Goal: Use online tool/utility: Utilize a website feature to perform a specific function

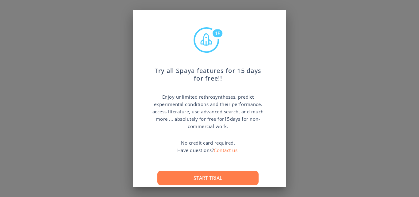
scroll to position [25, 0]
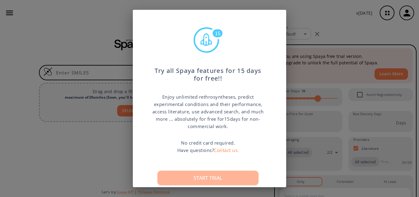
click at [197, 177] on button "Start trial" at bounding box center [207, 178] width 101 height 15
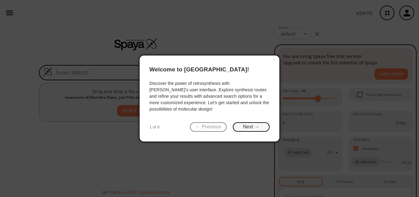
click at [254, 131] on button "Next →" at bounding box center [251, 127] width 37 height 10
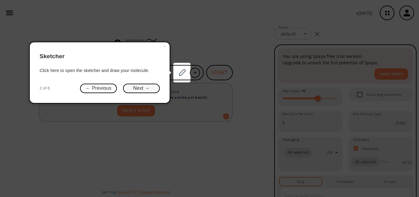
click at [145, 89] on button "Next →" at bounding box center [141, 89] width 37 height 10
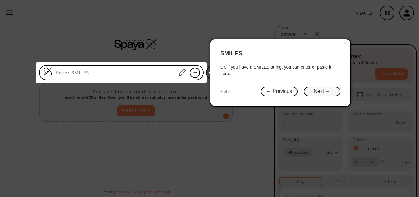
click at [316, 88] on button "Next →" at bounding box center [321, 92] width 37 height 10
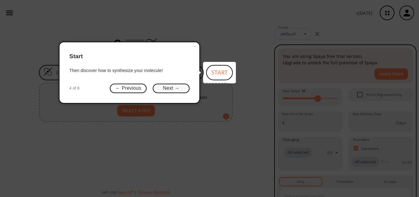
click at [173, 89] on button "Next →" at bounding box center [171, 89] width 37 height 10
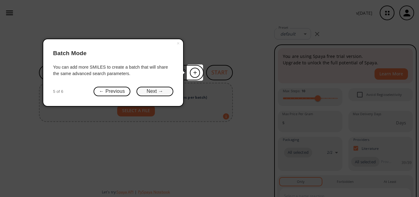
click at [156, 92] on button "Next →" at bounding box center [154, 92] width 37 height 10
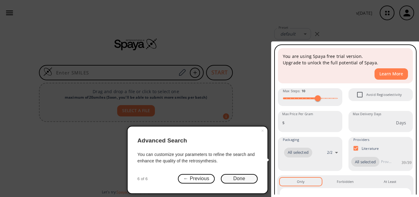
click at [244, 182] on button "Done" at bounding box center [239, 179] width 37 height 10
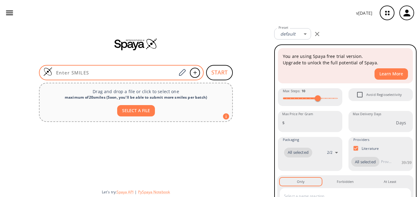
click at [119, 70] on input at bounding box center [114, 73] width 124 height 6
paste input "Cc1cccc(c1NC(=O)c2cnc(s2)Nc3cc([GEOGRAPHIC_DATA](n3)C)N4CCN(CC4)CCO)Cl"
type input "Cc1cccc(c1NC(=O)c2cnc(s2)Nc3cc([GEOGRAPHIC_DATA](n3)C)N4CCN(CC4)CCO)Cl"
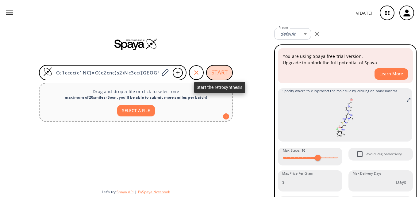
click at [221, 72] on button "START" at bounding box center [219, 72] width 27 height 15
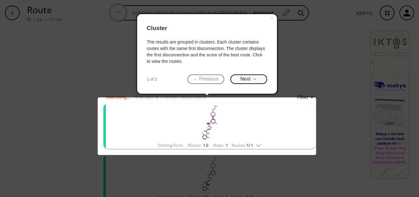
click at [242, 75] on button "Next →" at bounding box center [248, 79] width 37 height 10
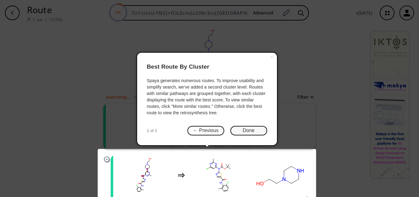
click at [244, 130] on button "Done" at bounding box center [248, 131] width 37 height 10
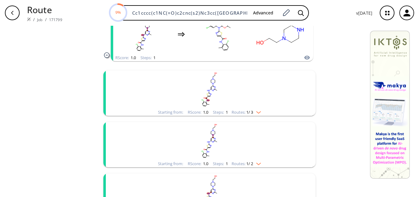
scroll to position [142, 0]
click at [259, 108] on rect "clusters" at bounding box center [209, 89] width 159 height 38
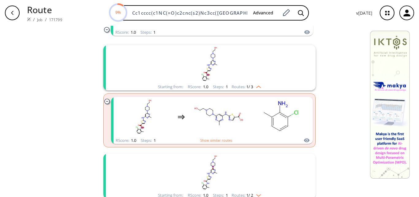
scroll to position [167, 0]
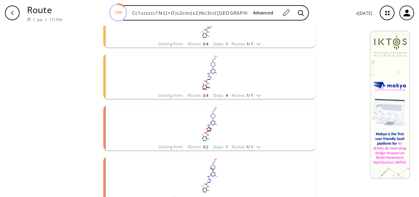
scroll to position [871, 0]
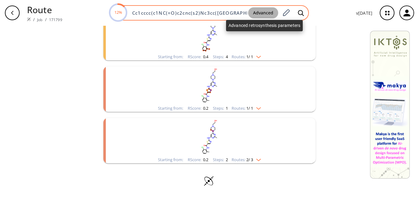
click at [268, 9] on button "Advanced" at bounding box center [263, 12] width 30 height 11
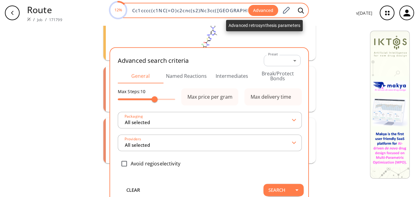
scroll to position [0, 38]
type input "All selected"
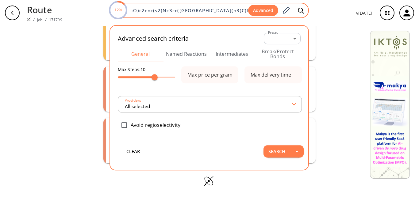
type input "All selected"
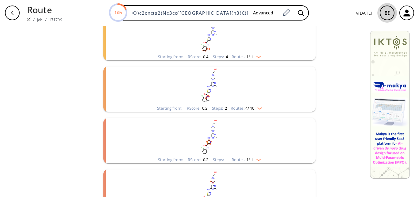
click at [384, 13] on icon "button" at bounding box center [387, 13] width 16 height 16
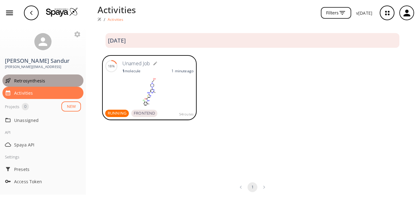
click at [47, 83] on span "Retrosynthesis" at bounding box center [47, 81] width 67 height 6
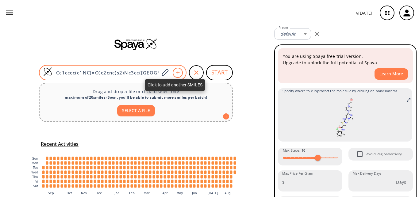
click at [174, 70] on div at bounding box center [178, 73] width 10 height 10
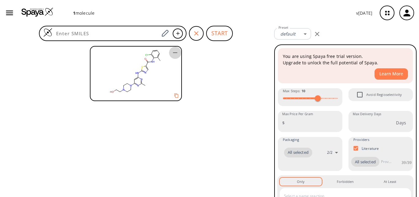
click at [172, 52] on icon "button" at bounding box center [174, 52] width 7 height 7
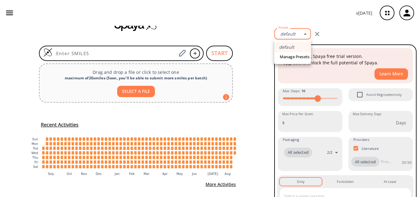
click at [289, 32] on body "v 1.9.36 Shreesha Sandur shreesha.sandur@sravathi.ai Retrosynthesis Activities …" at bounding box center [209, 98] width 419 height 197
click at [239, 62] on div at bounding box center [209, 98] width 419 height 197
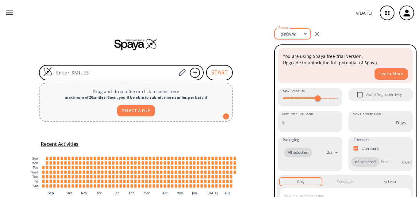
click at [8, 13] on icon "button" at bounding box center [9, 12] width 9 height 9
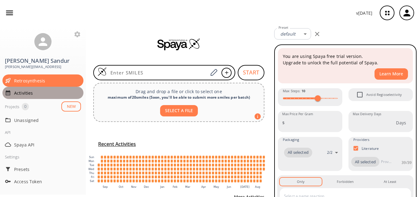
click at [29, 98] on div "Activities" at bounding box center [42, 93] width 81 height 12
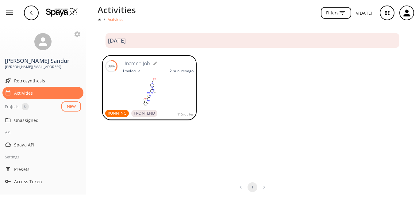
click at [175, 72] on p "2 minutes ago" at bounding box center [181, 70] width 24 height 5
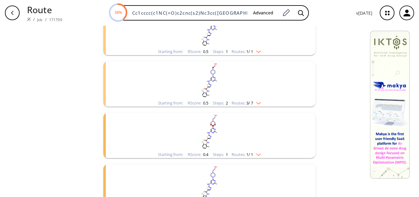
scroll to position [653, 0]
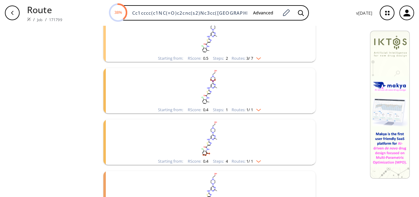
click at [249, 56] on span "3 / 7" at bounding box center [249, 58] width 7 height 4
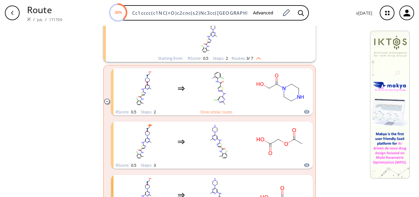
click at [253, 41] on rect "clusters" at bounding box center [209, 36] width 159 height 38
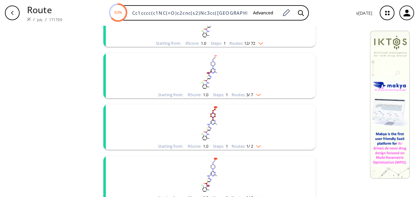
scroll to position [233, 0]
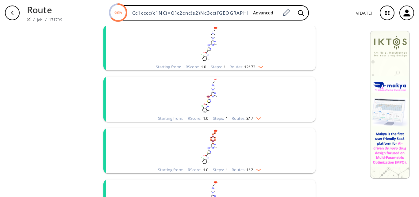
click at [243, 52] on rect "clusters" at bounding box center [209, 44] width 159 height 38
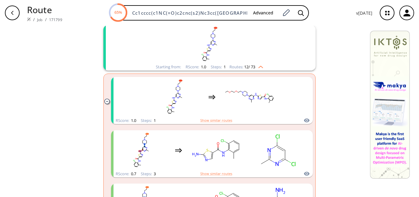
click at [243, 52] on rect "clusters" at bounding box center [209, 44] width 159 height 38
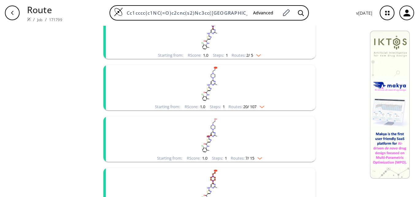
scroll to position [0, 0]
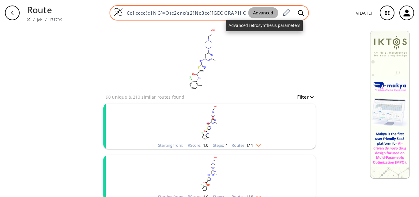
click at [266, 15] on button "Advanced" at bounding box center [263, 12] width 30 height 11
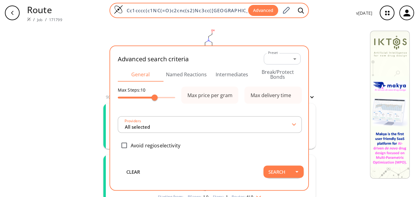
scroll to position [0, 32]
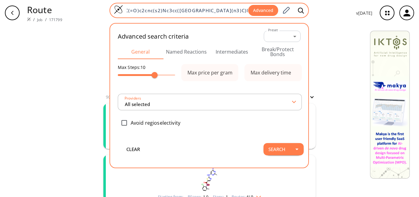
type input "All selected"
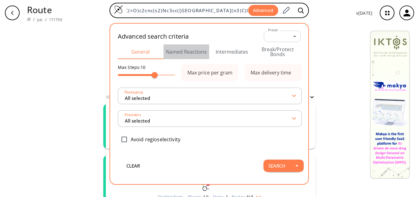
click at [189, 52] on button "Named Reactions" at bounding box center [186, 51] width 46 height 15
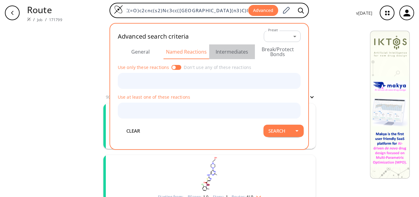
click at [239, 50] on button "Intermediates" at bounding box center [232, 51] width 46 height 15
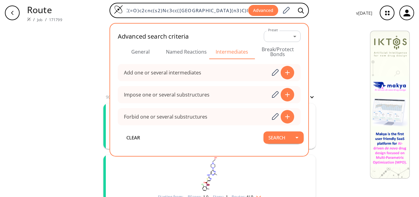
click at [267, 50] on button "Break/Protect Bonds" at bounding box center [278, 51] width 46 height 15
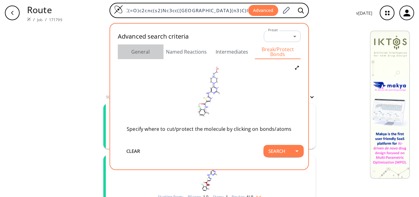
click at [137, 52] on button "General" at bounding box center [141, 51] width 46 height 15
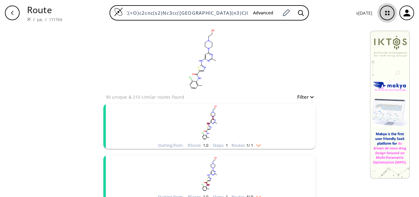
click at [382, 15] on icon "button" at bounding box center [387, 13] width 16 height 16
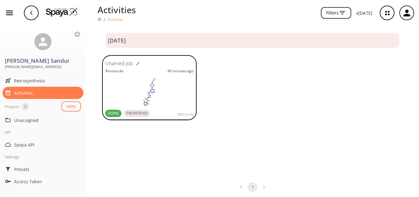
click at [150, 94] on rect at bounding box center [149, 92] width 88 height 31
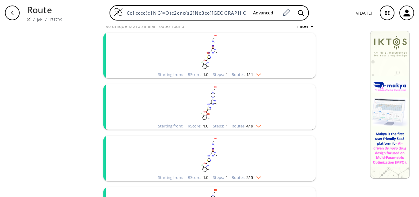
scroll to position [40, 0]
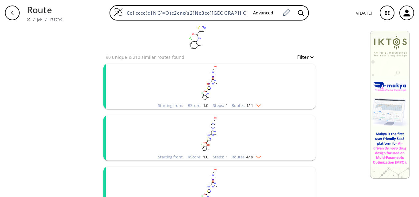
click at [173, 101] on rect "clusters" at bounding box center [209, 83] width 159 height 38
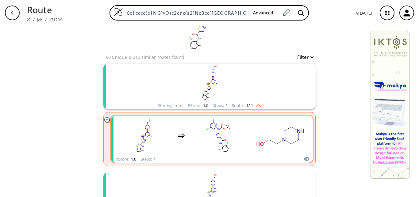
scroll to position [78, 0]
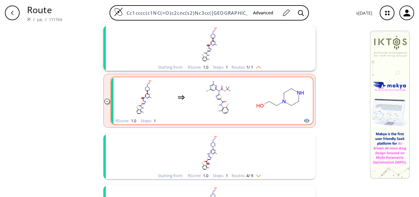
click at [238, 95] on rect "clusters" at bounding box center [218, 97] width 55 height 38
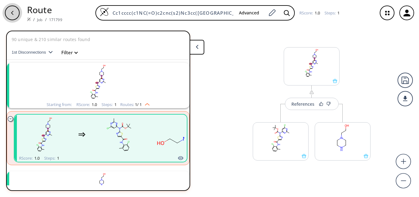
click at [13, 18] on div "button" at bounding box center [12, 13] width 15 height 15
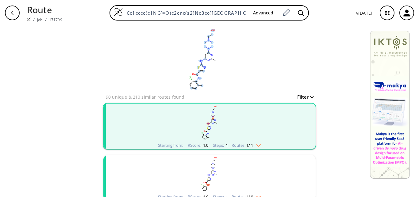
scroll to position [50, 0]
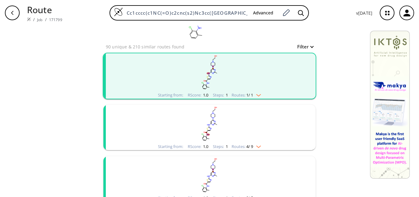
click at [161, 130] on rect "clusters" at bounding box center [209, 124] width 159 height 38
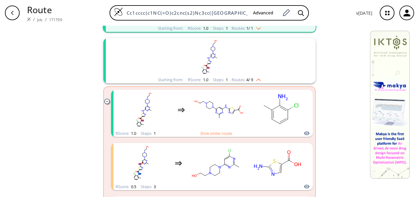
scroll to position [118, 0]
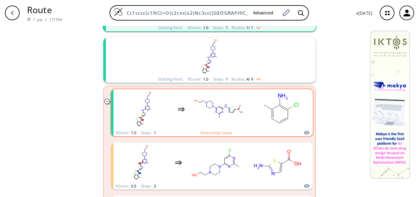
click at [287, 126] on rect "clusters" at bounding box center [279, 109] width 55 height 38
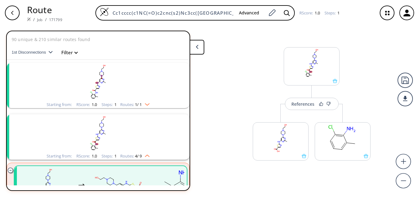
click at [106, 131] on rect "clusters" at bounding box center [97, 133] width 159 height 38
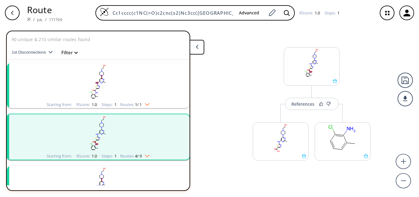
click at [134, 80] on rect "clusters" at bounding box center [97, 82] width 159 height 38
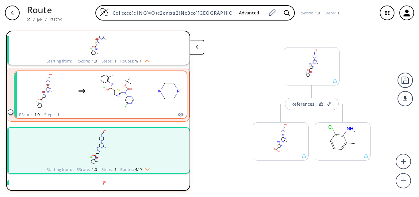
scroll to position [99, 0]
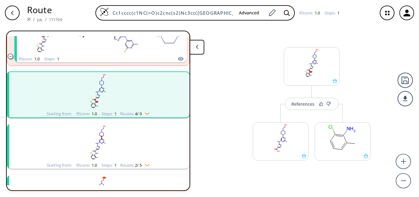
click at [151, 112] on div "Starting from: RScore : 1.0 Steps : 1 Routes: 4 / 9" at bounding box center [98, 113] width 112 height 7
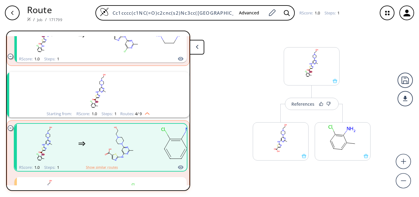
scroll to position [192, 0]
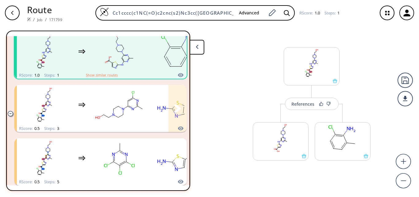
click at [151, 112] on div "clusters" at bounding box center [174, 105] width 314 height 40
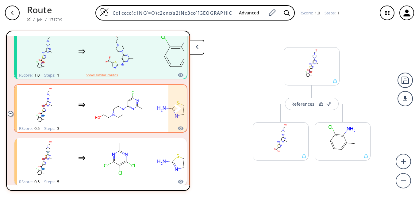
click at [133, 114] on rect "clusters" at bounding box center [119, 105] width 55 height 38
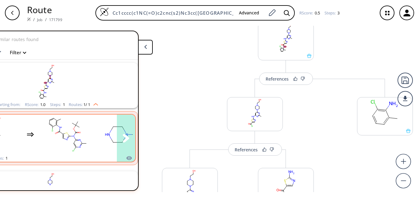
click at [80, 133] on rect "clusters" at bounding box center [67, 135] width 55 height 38
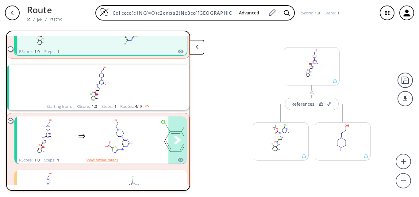
scroll to position [106, 0]
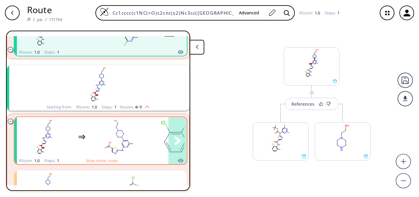
click at [72, 132] on div "clusters" at bounding box center [112, 137] width 191 height 40
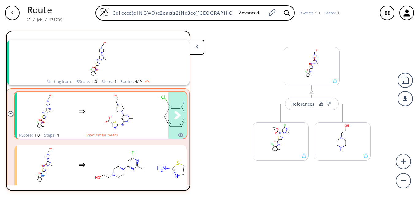
scroll to position [143, 0]
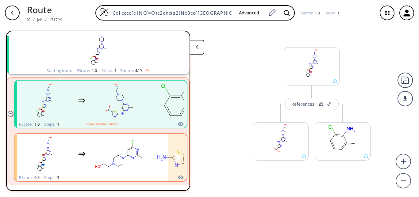
click at [101, 156] on rect "clusters" at bounding box center [119, 154] width 55 height 38
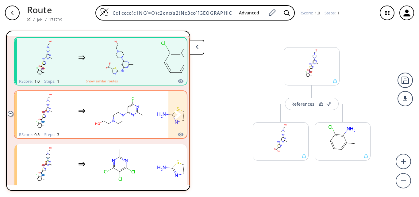
scroll to position [186, 0]
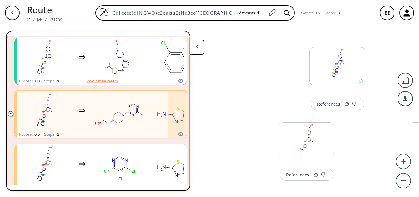
click at [113, 124] on rect "clusters" at bounding box center [119, 111] width 55 height 38
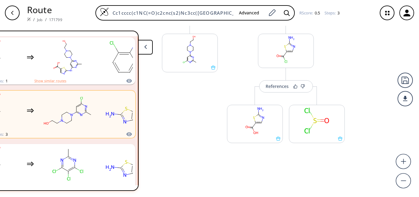
scroll to position [164, 5]
click at [268, 85] on button "References" at bounding box center [286, 86] width 54 height 12
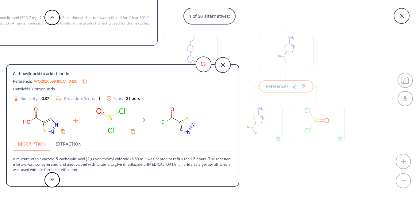
scroll to position [32, 0]
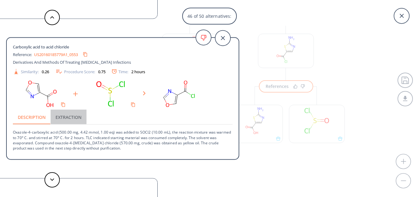
click at [65, 118] on button "Extraction" at bounding box center [69, 117] width 36 height 15
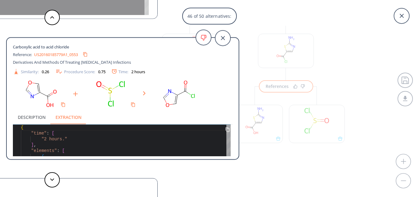
scroll to position [19, 0]
click at [34, 119] on button "Description" at bounding box center [32, 117] width 38 height 15
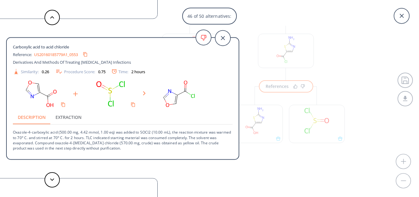
scroll to position [0, 0]
click at [221, 41] on icon at bounding box center [222, 37] width 15 height 15
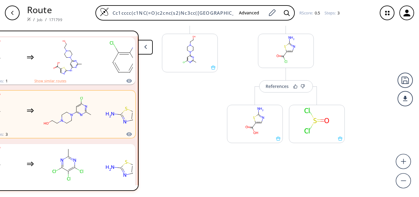
click at [180, 109] on div "More routes from here" at bounding box center [190, 91] width 62 height 152
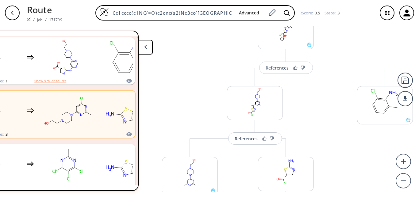
scroll to position [7, 5]
